Goal: Transaction & Acquisition: Purchase product/service

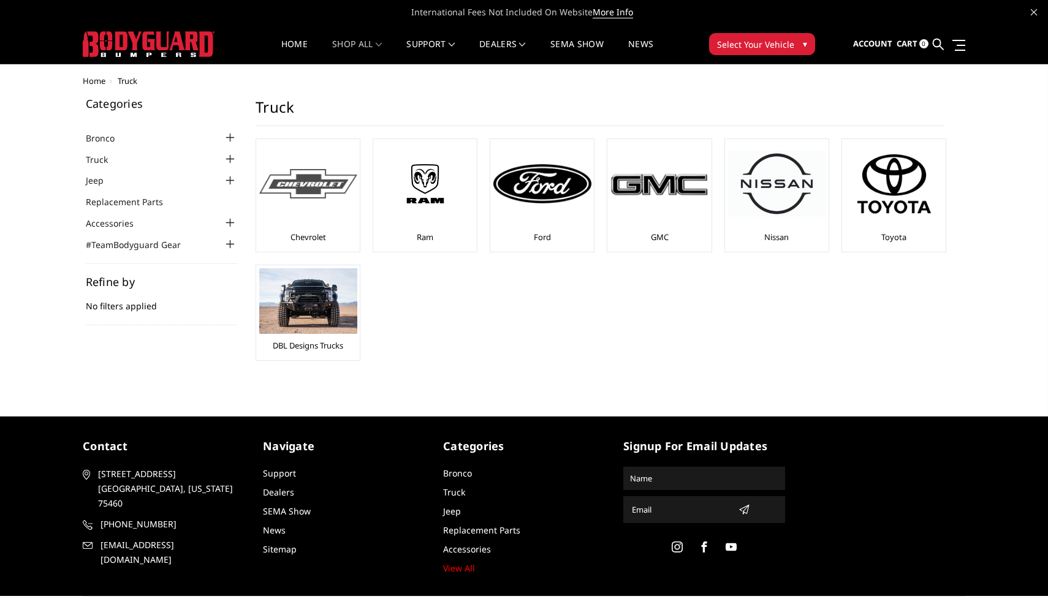
click at [303, 195] on img at bounding box center [308, 184] width 98 height 30
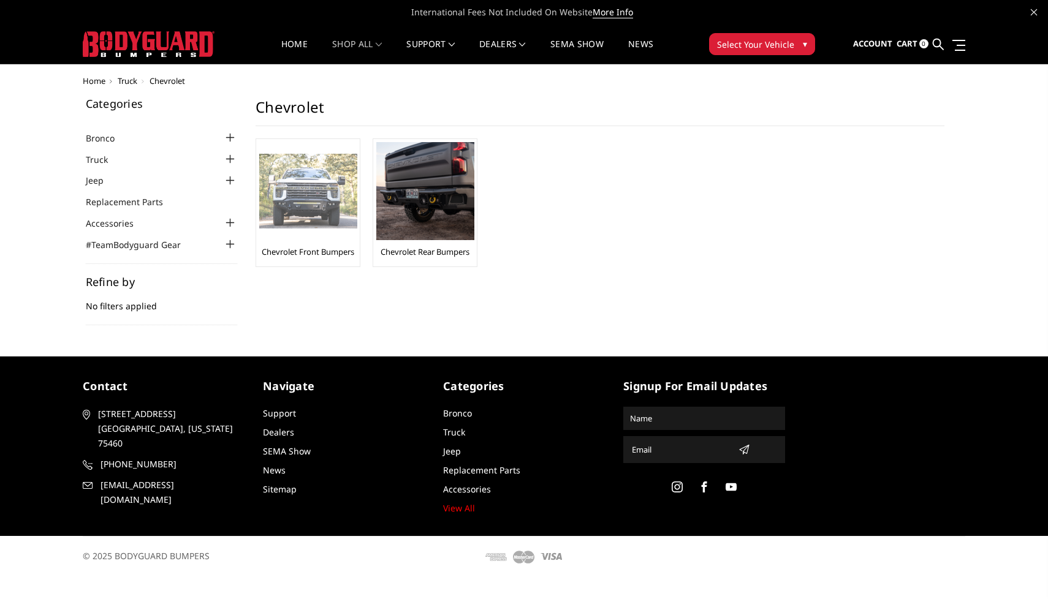
click at [311, 206] on img at bounding box center [308, 191] width 98 height 75
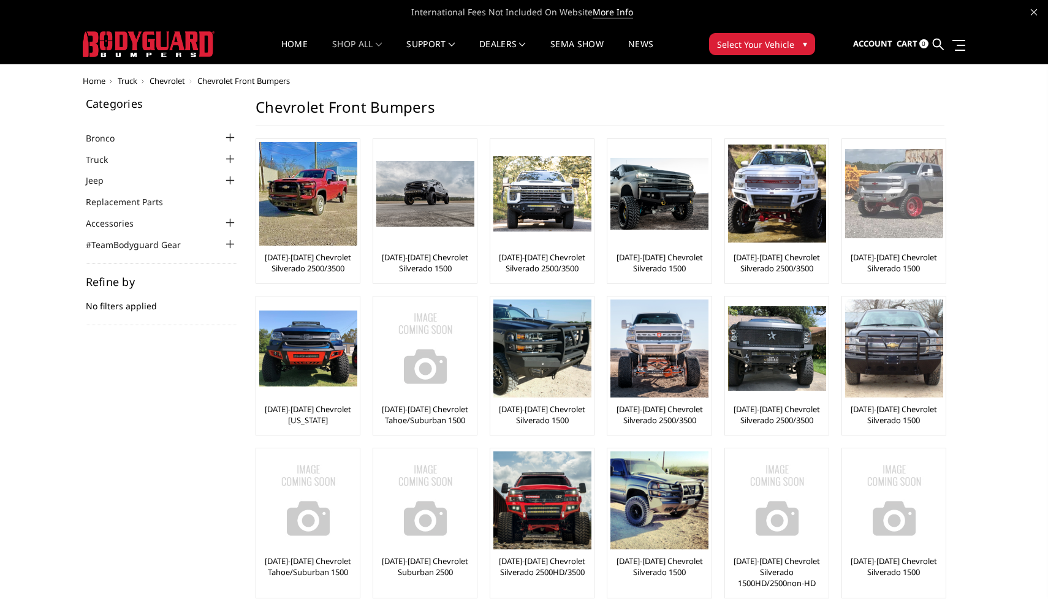
click at [894, 229] on img at bounding box center [894, 193] width 98 height 89
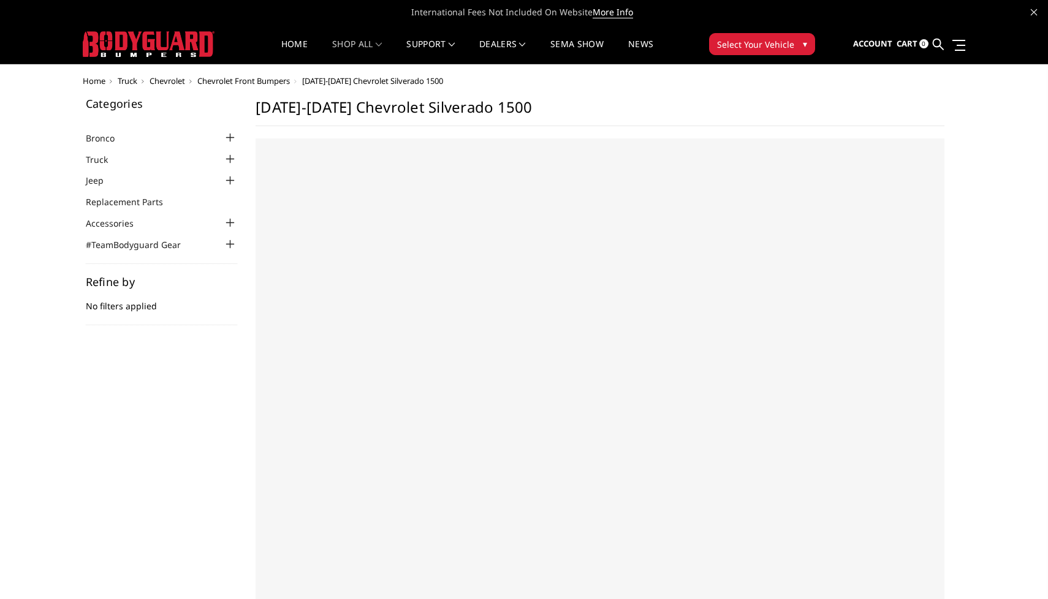
select select "US"
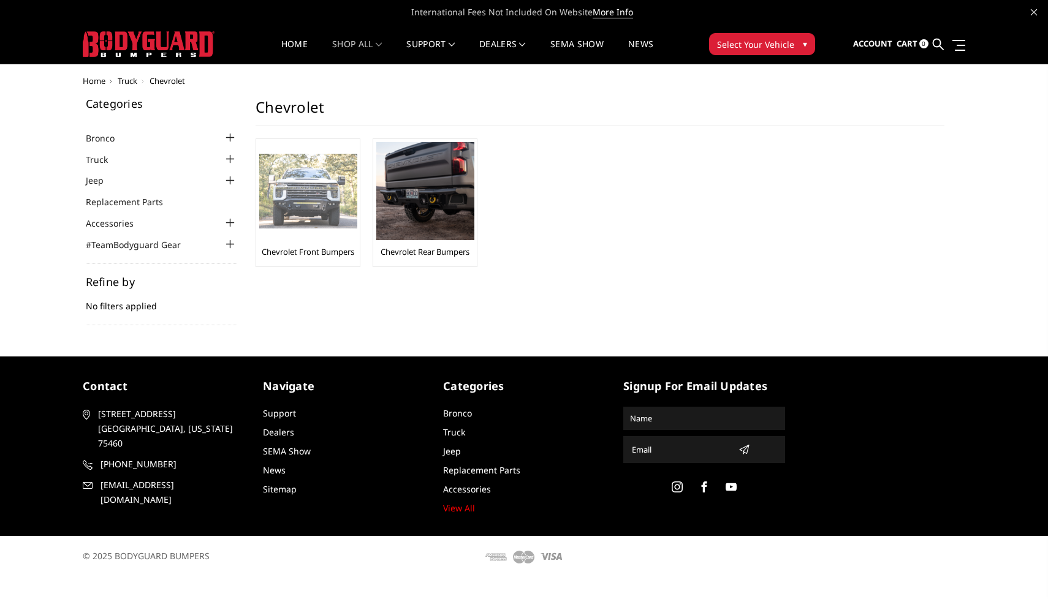
click at [309, 197] on img at bounding box center [308, 191] width 98 height 75
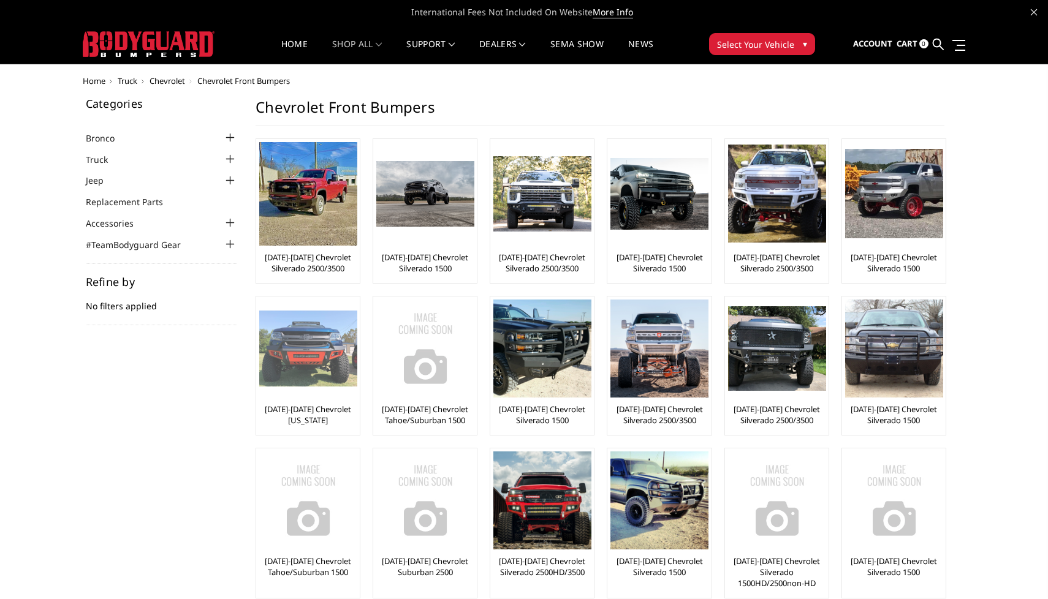
click at [324, 356] on img at bounding box center [308, 349] width 98 height 76
